Goal: Transaction & Acquisition: Download file/media

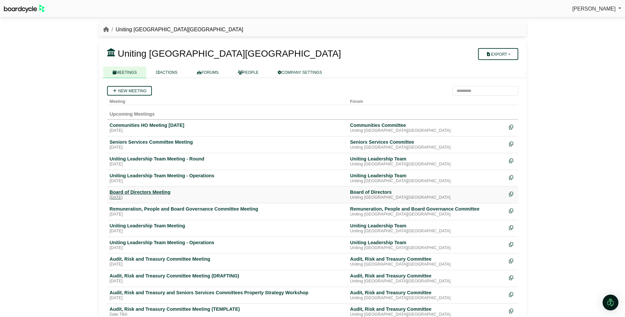
click at [144, 192] on div "Board of Directors Meeting" at bounding box center [227, 192] width 235 height 6
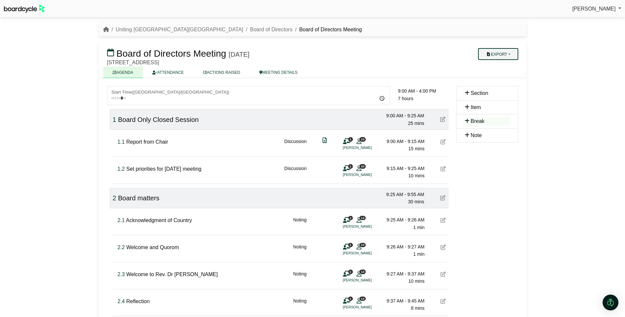
click at [496, 54] on button "Export" at bounding box center [498, 54] width 40 height 12
click at [495, 67] on link "Agenda" at bounding box center [506, 66] width 57 height 10
